Goal: Information Seeking & Learning: Learn about a topic

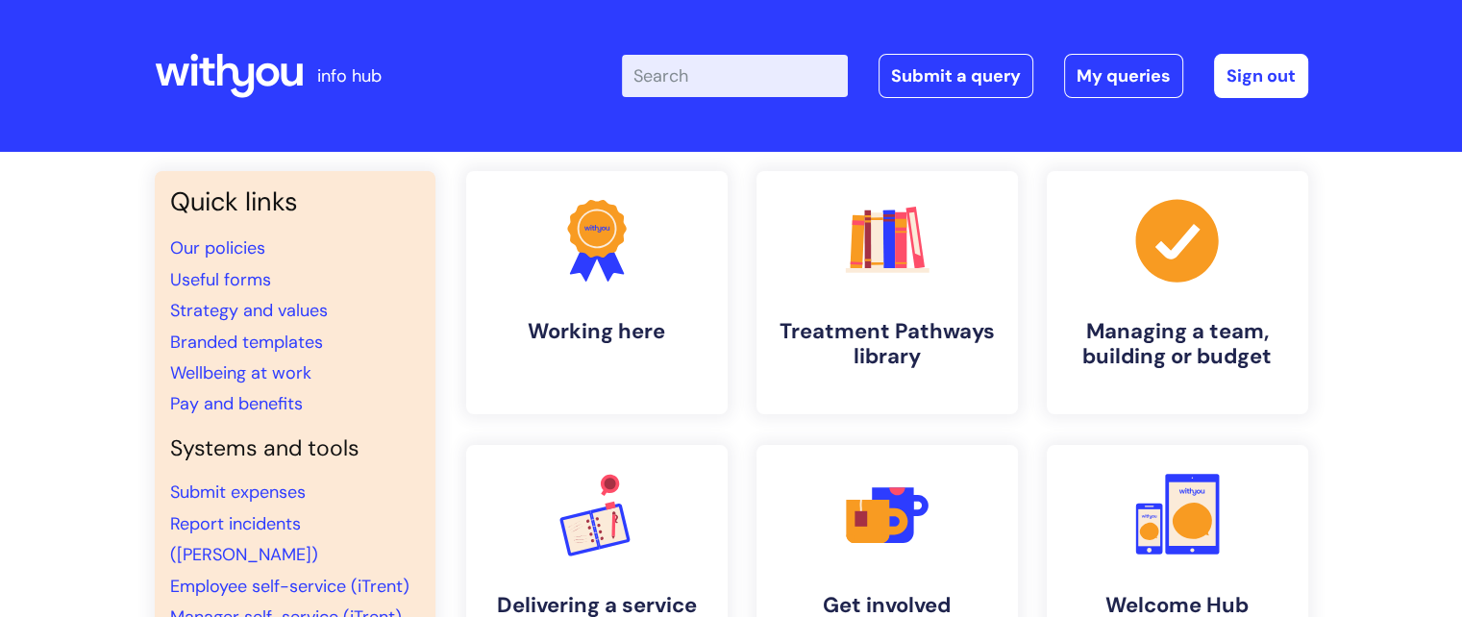
click at [797, 78] on input "Enter your search term here..." at bounding box center [735, 76] width 226 height 42
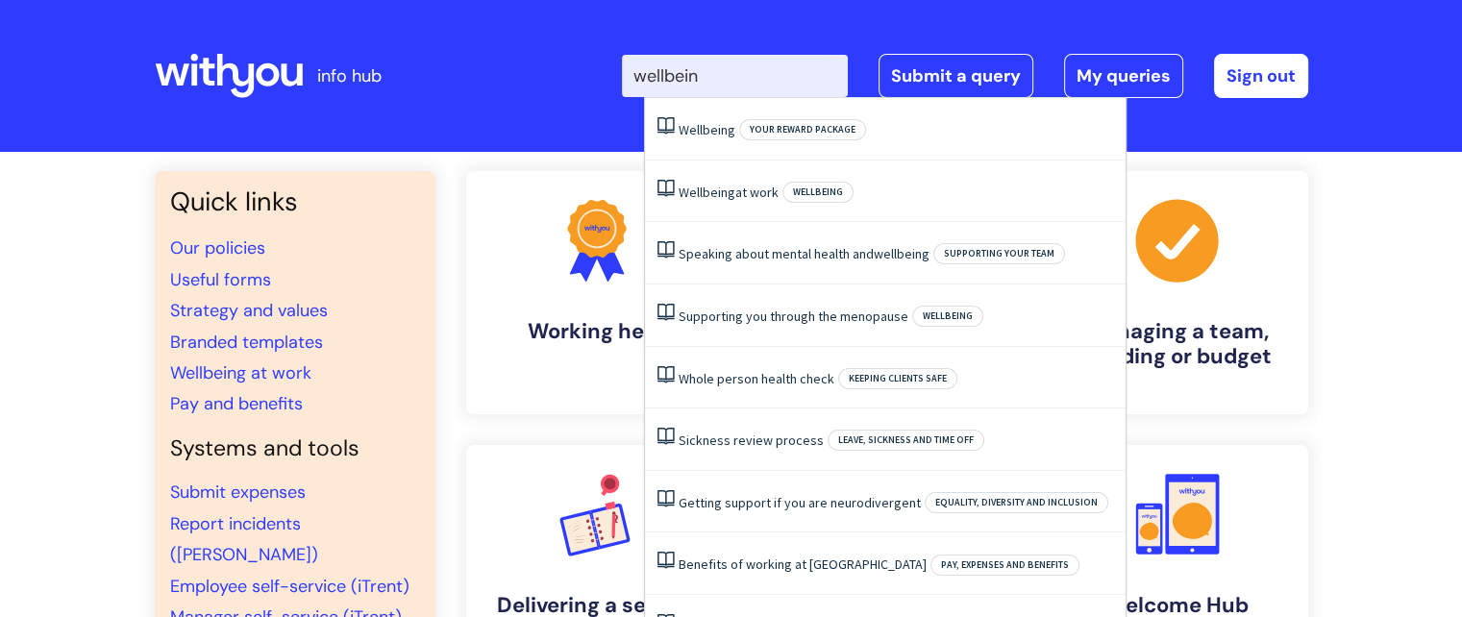
type input "wellbeing"
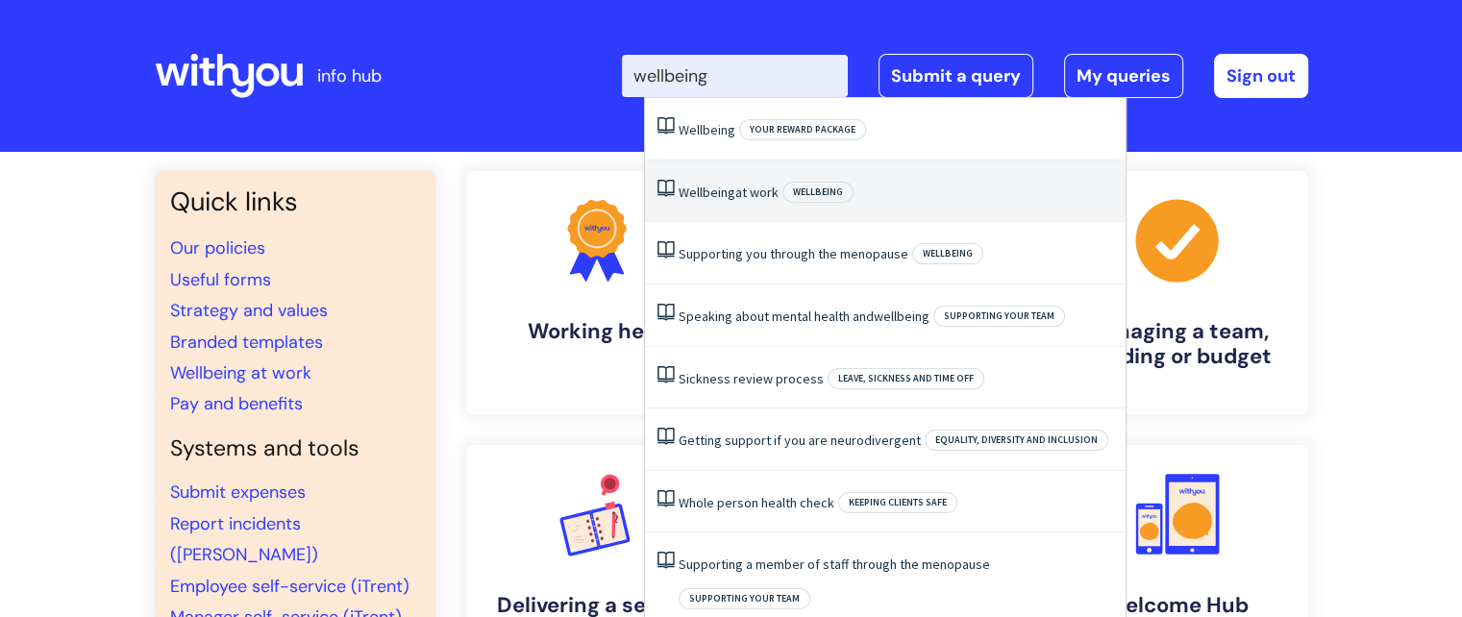
click at [778, 192] on link "Wellbeing at work" at bounding box center [729, 192] width 100 height 17
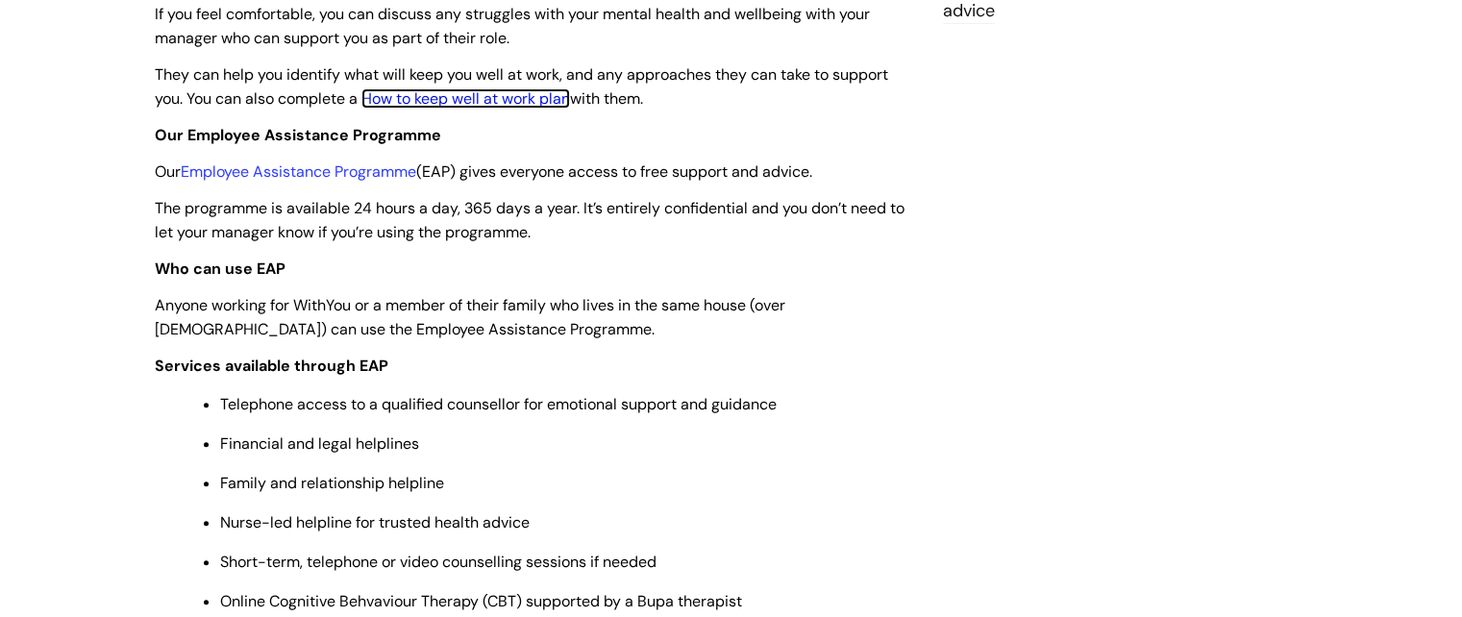
scroll to position [673, 0]
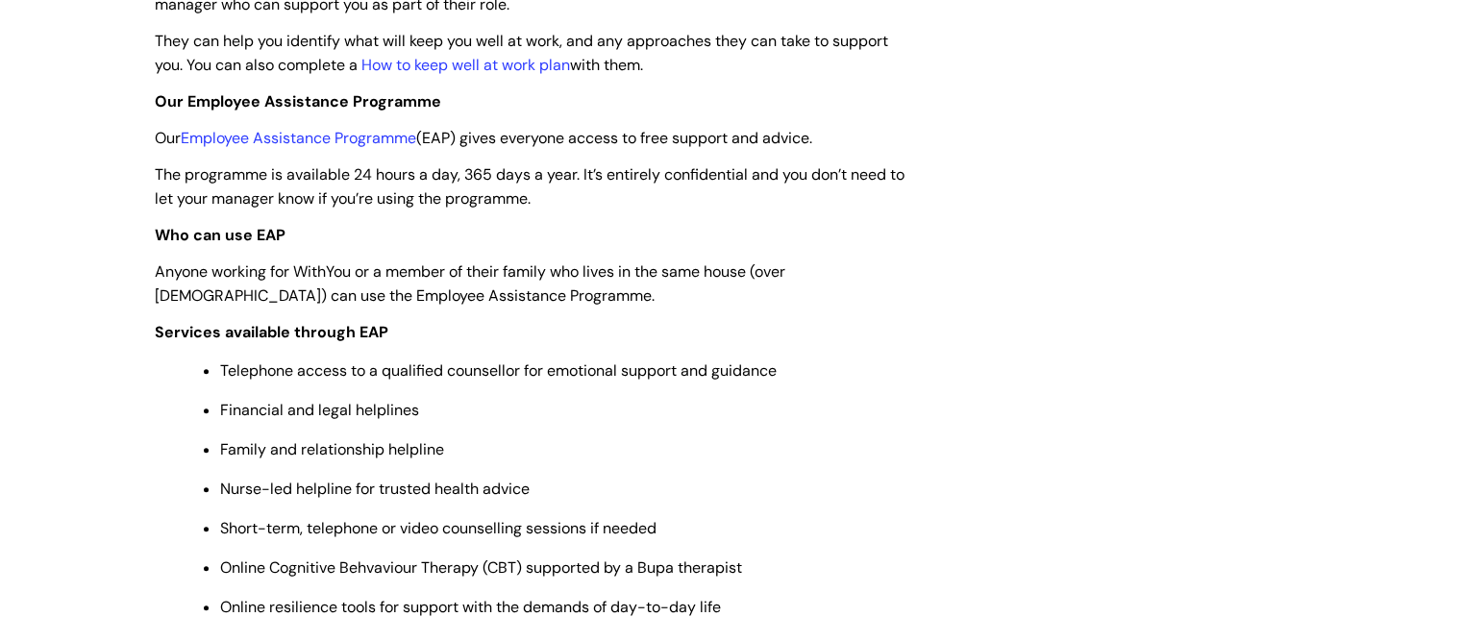
drag, startPoint x: 322, startPoint y: 145, endPoint x: 252, endPoint y: 191, distance: 84.0
click at [252, 191] on span "The programme is available 24 hours a day, 365 days a year. It’s entirely confi…" at bounding box center [530, 186] width 750 height 44
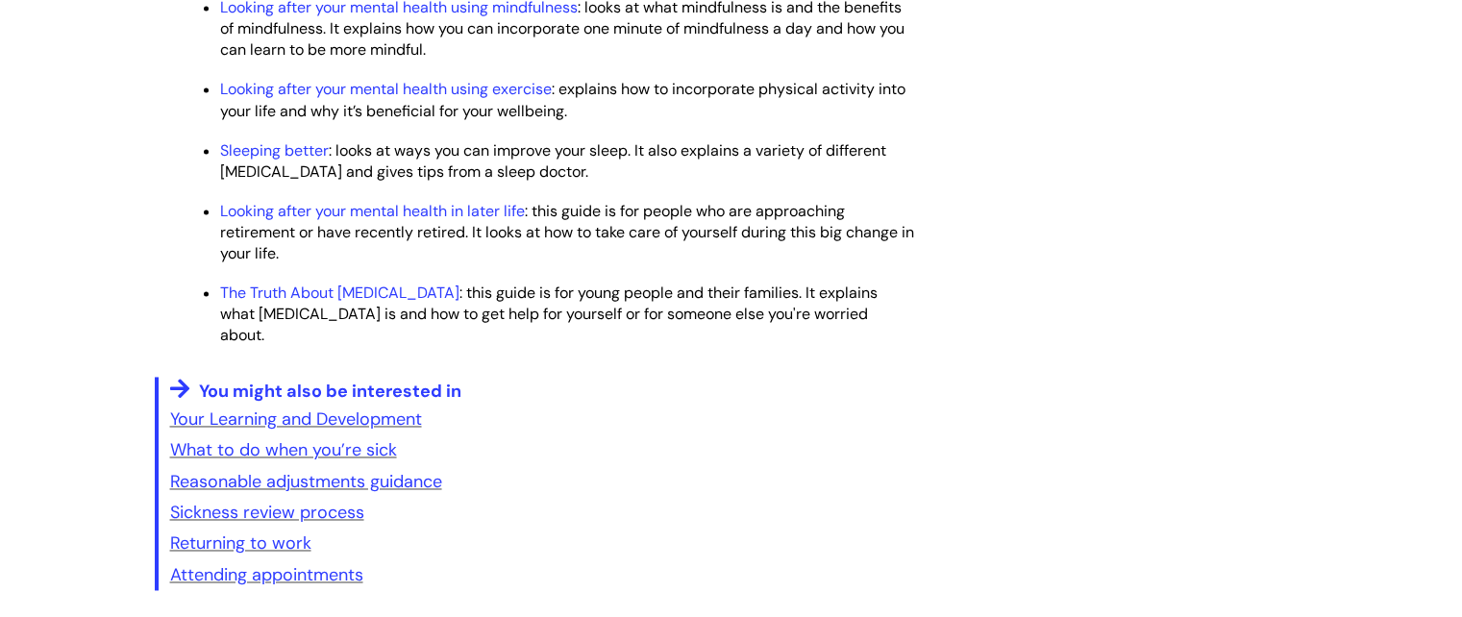
scroll to position [3076, 0]
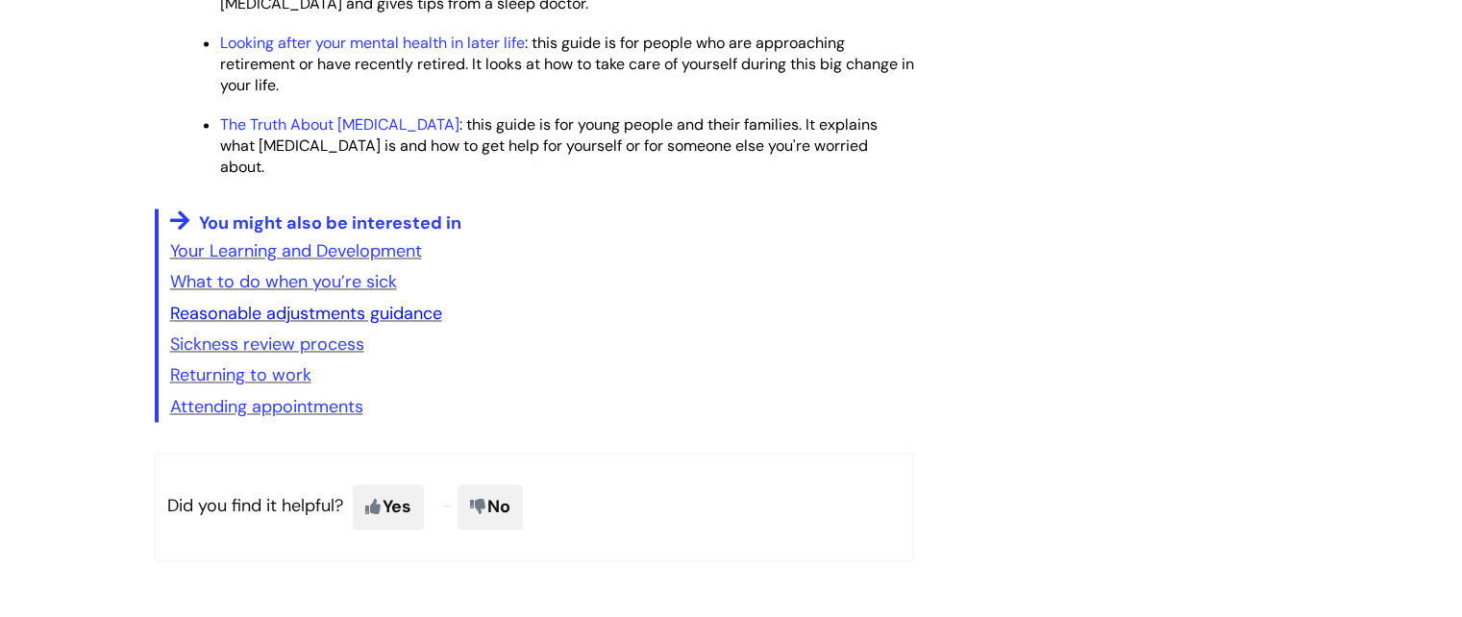
click at [323, 325] on link "Reasonable adjustments guidance" at bounding box center [306, 313] width 272 height 23
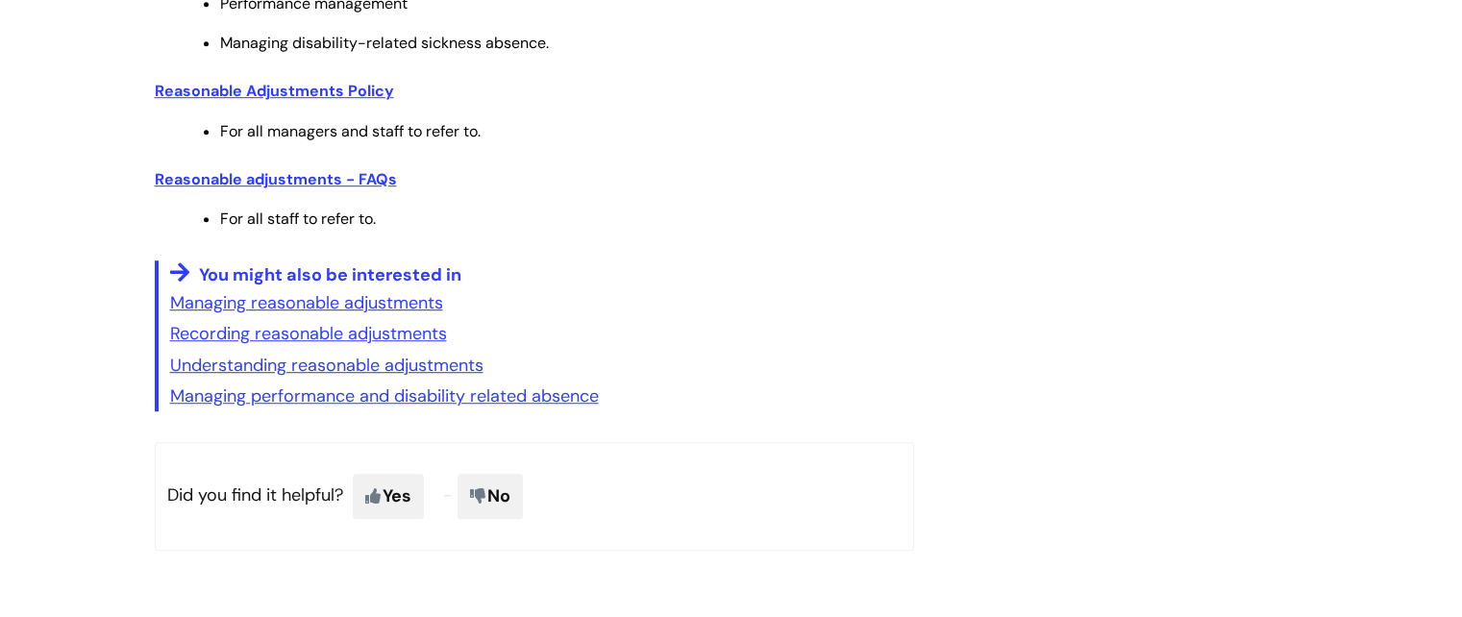
scroll to position [1250, 0]
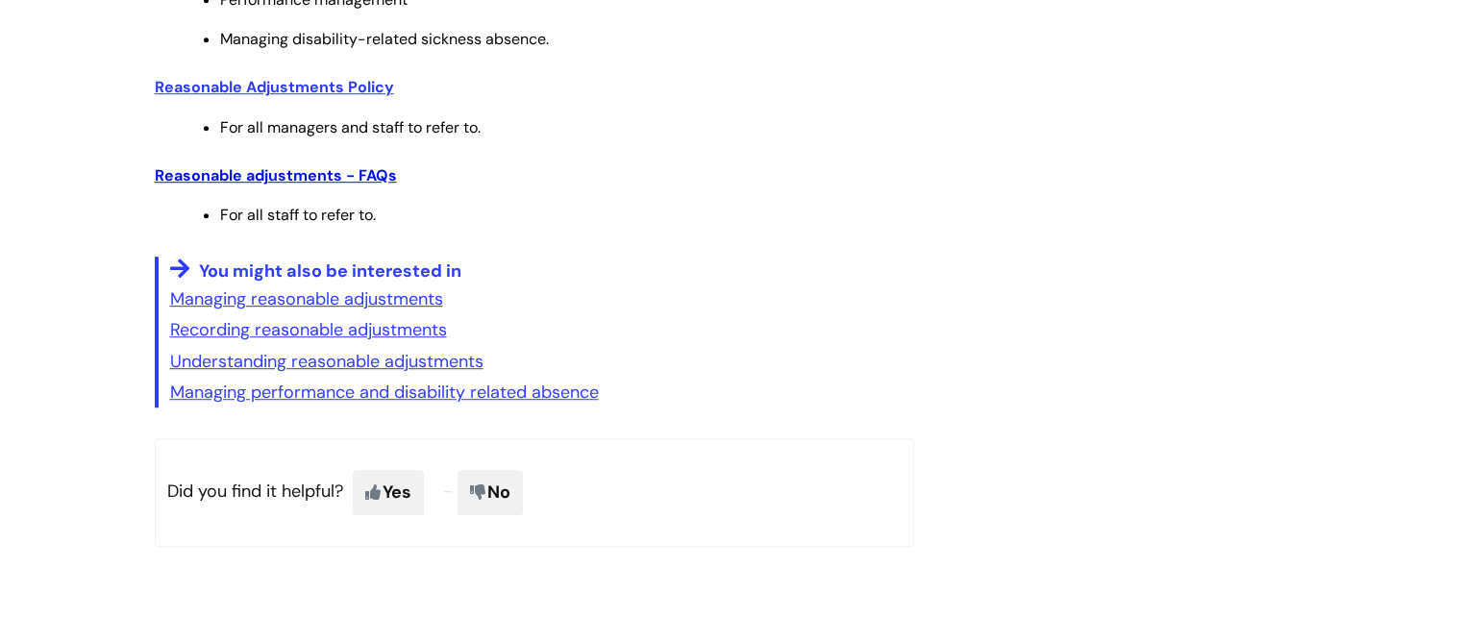
click at [323, 186] on u "Reasonable adjustments - FAQs" at bounding box center [276, 175] width 242 height 20
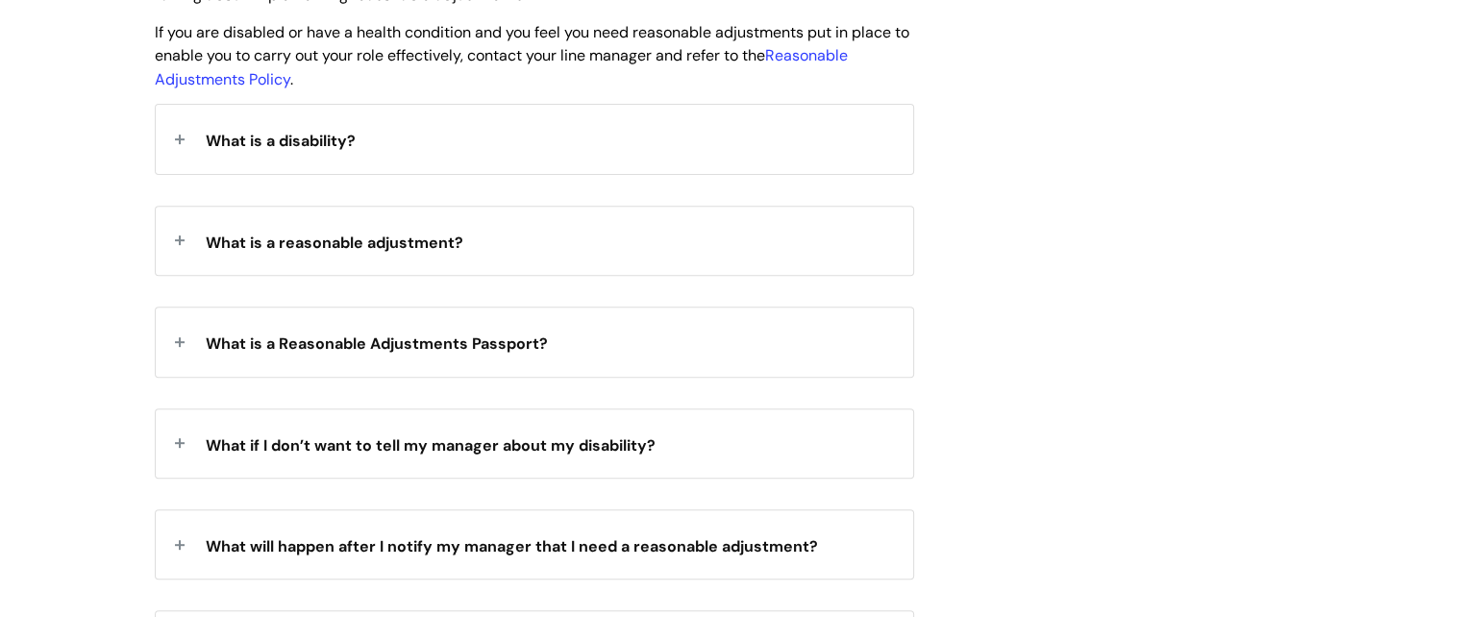
scroll to position [769, 0]
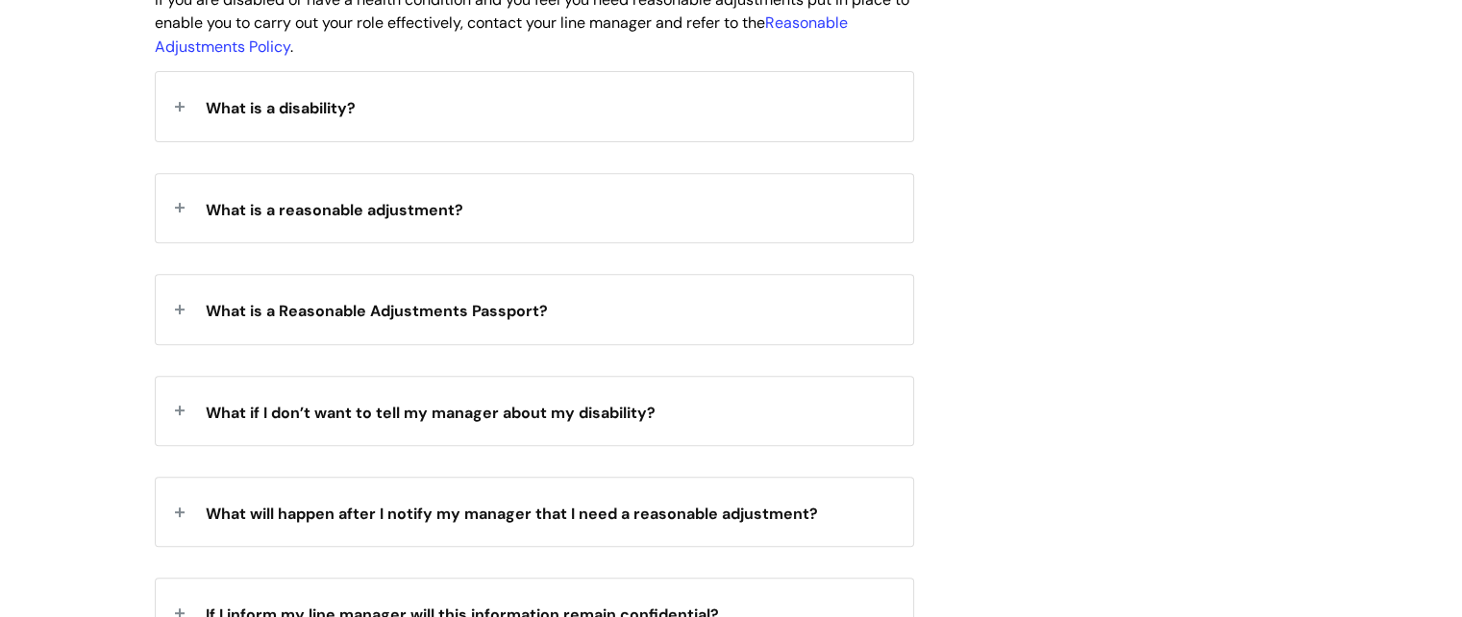
click at [370, 230] on div "What is a reasonable adjustment?" at bounding box center [535, 208] width 758 height 68
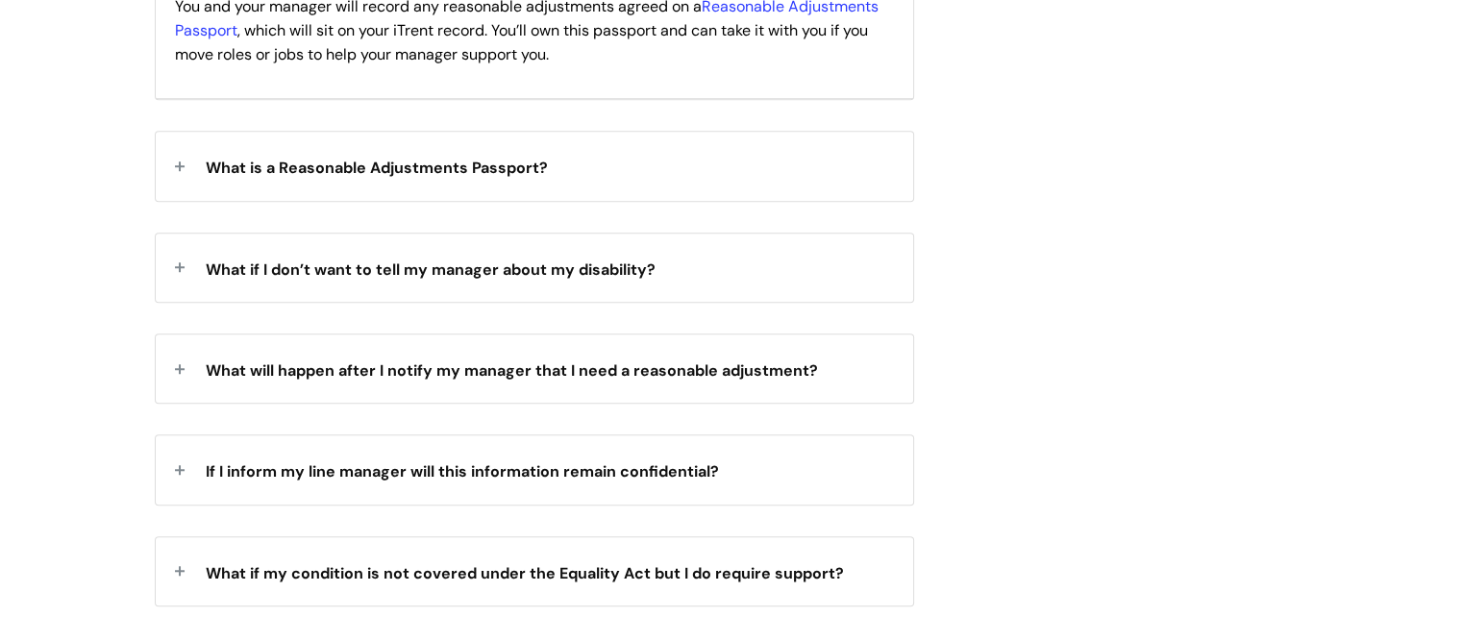
scroll to position [1538, 0]
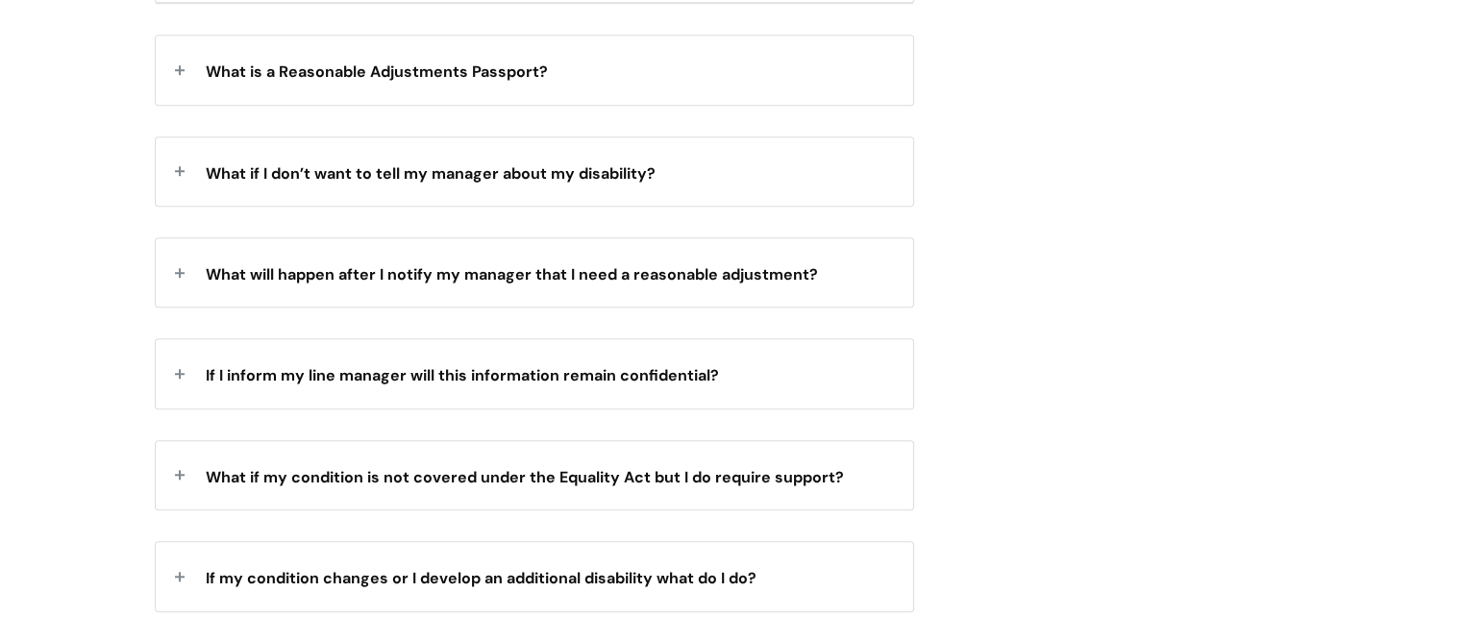
click at [482, 95] on div "What is a Reasonable Adjustments Passport?" at bounding box center [535, 70] width 758 height 68
